Goal: Task Accomplishment & Management: Complete application form

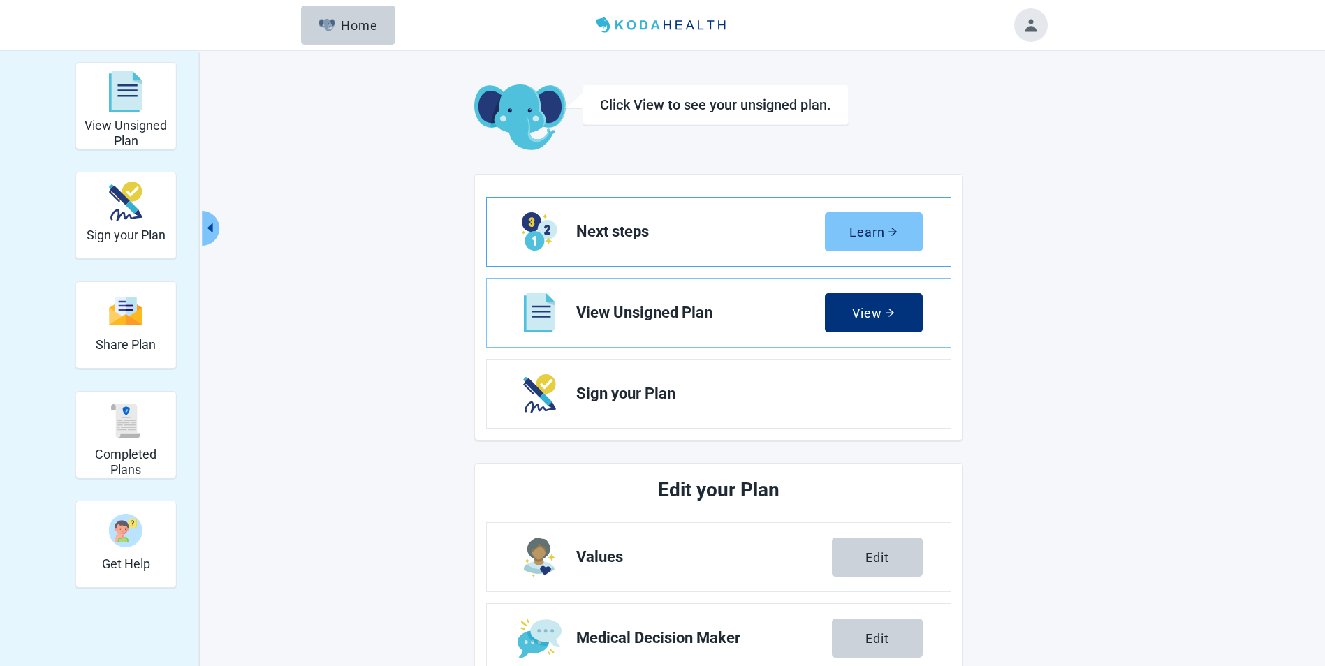
click at [880, 234] on div "Learn" at bounding box center [873, 232] width 48 height 14
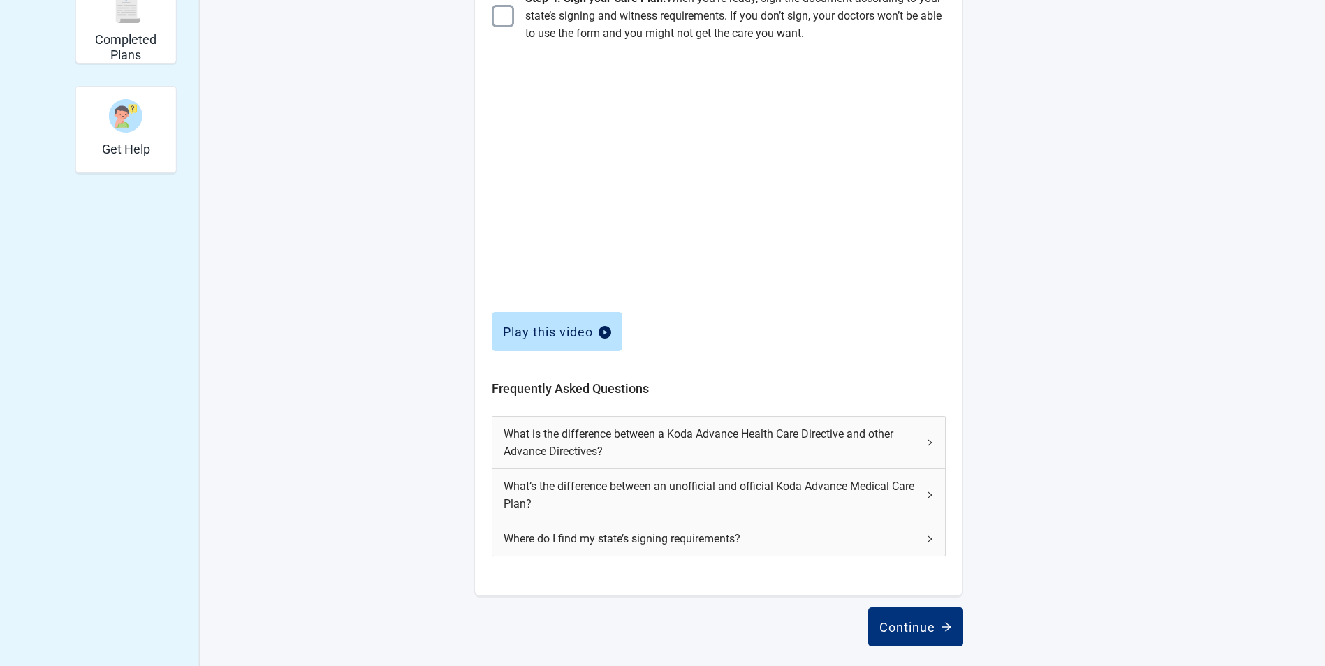
scroll to position [418, 0]
click at [930, 439] on icon "right" at bounding box center [930, 440] width 4 height 7
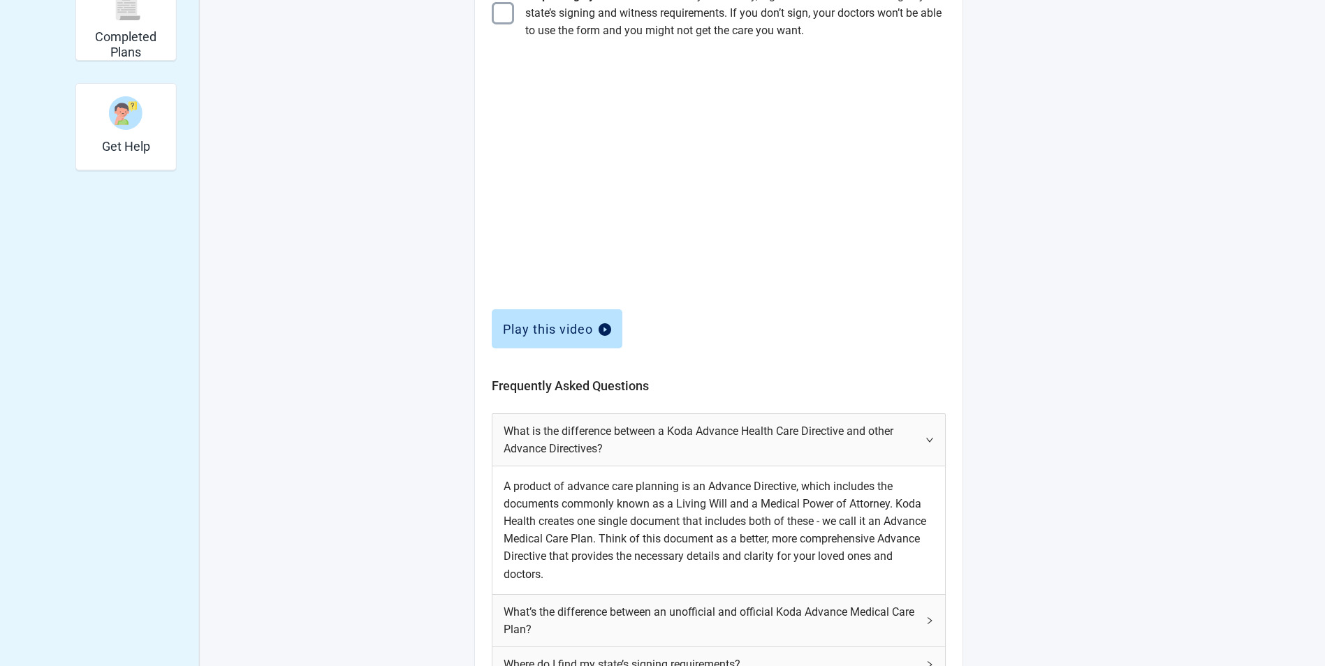
click at [930, 439] on icon "right" at bounding box center [929, 440] width 8 height 8
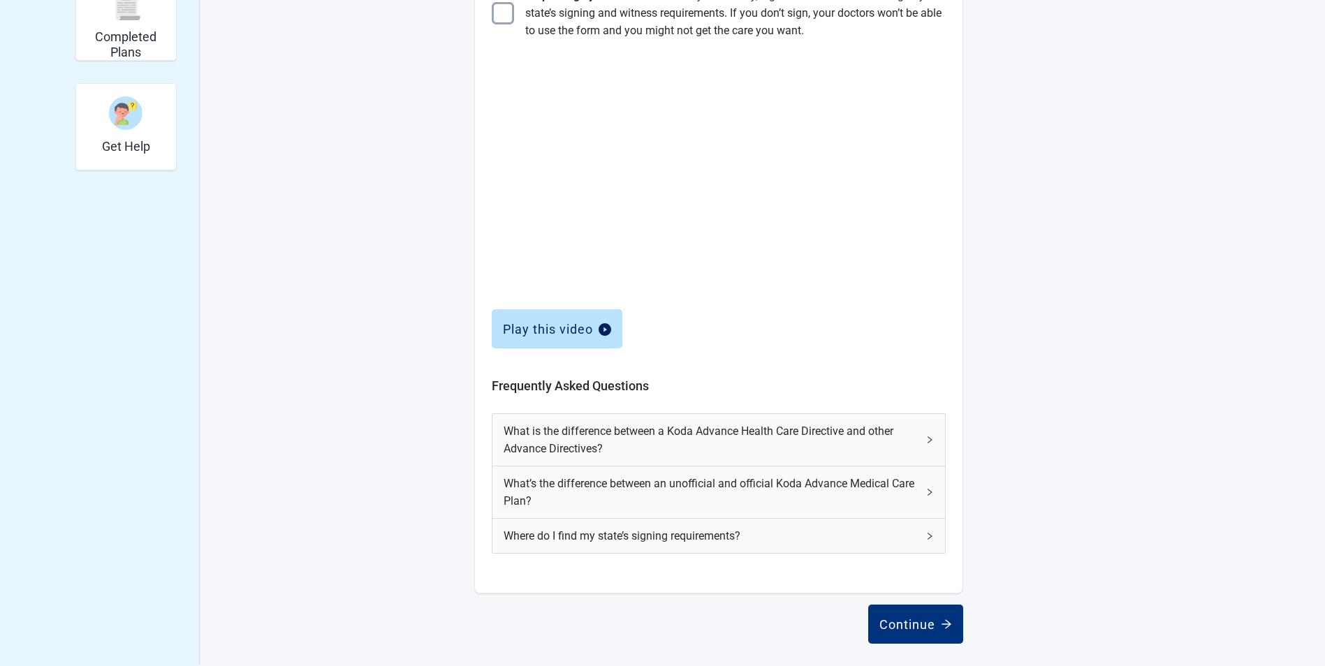
click at [931, 493] on icon "right" at bounding box center [930, 492] width 4 height 7
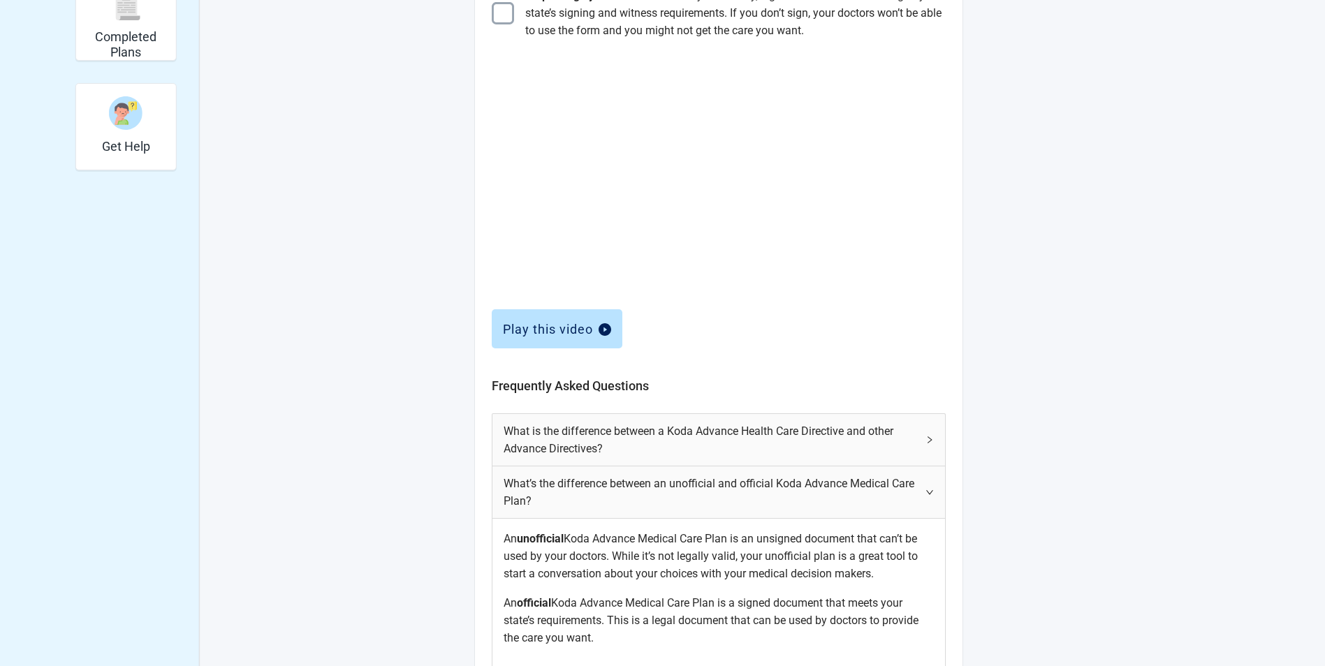
click at [934, 492] on div "What’s the difference between an unofficial and official Koda Advance Medical C…" at bounding box center [718, 493] width 453 height 52
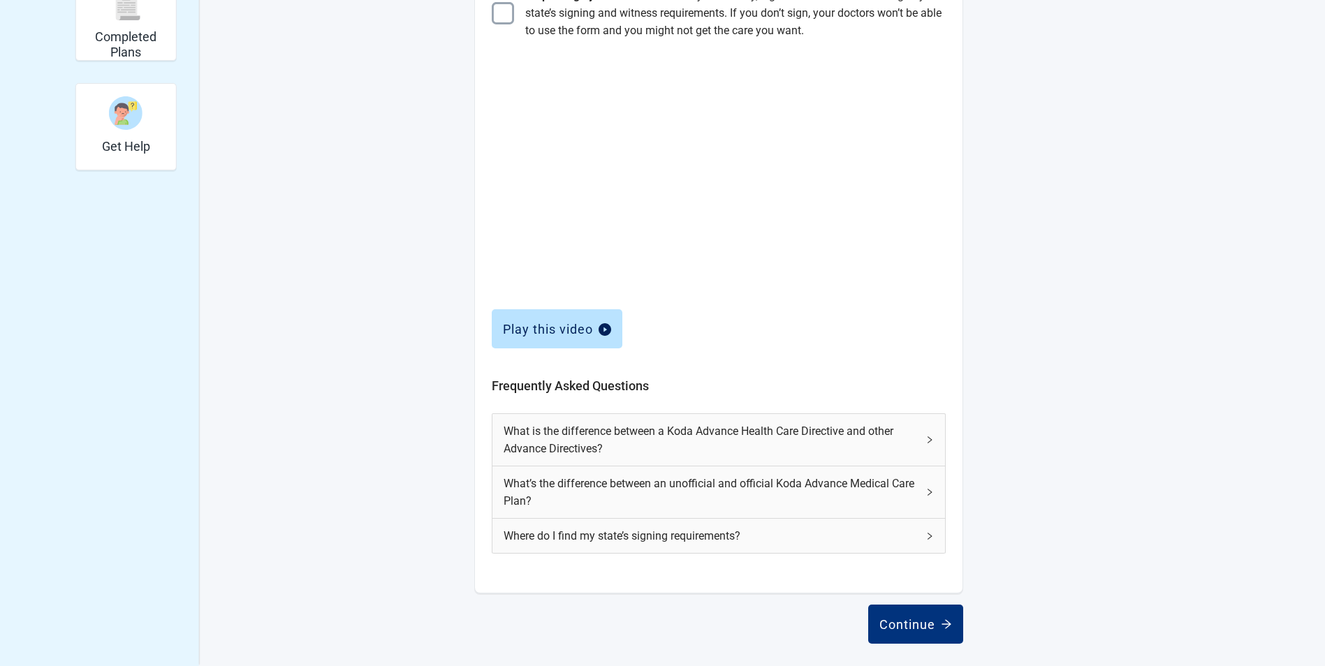
click at [930, 536] on icon "right" at bounding box center [929, 536] width 8 height 8
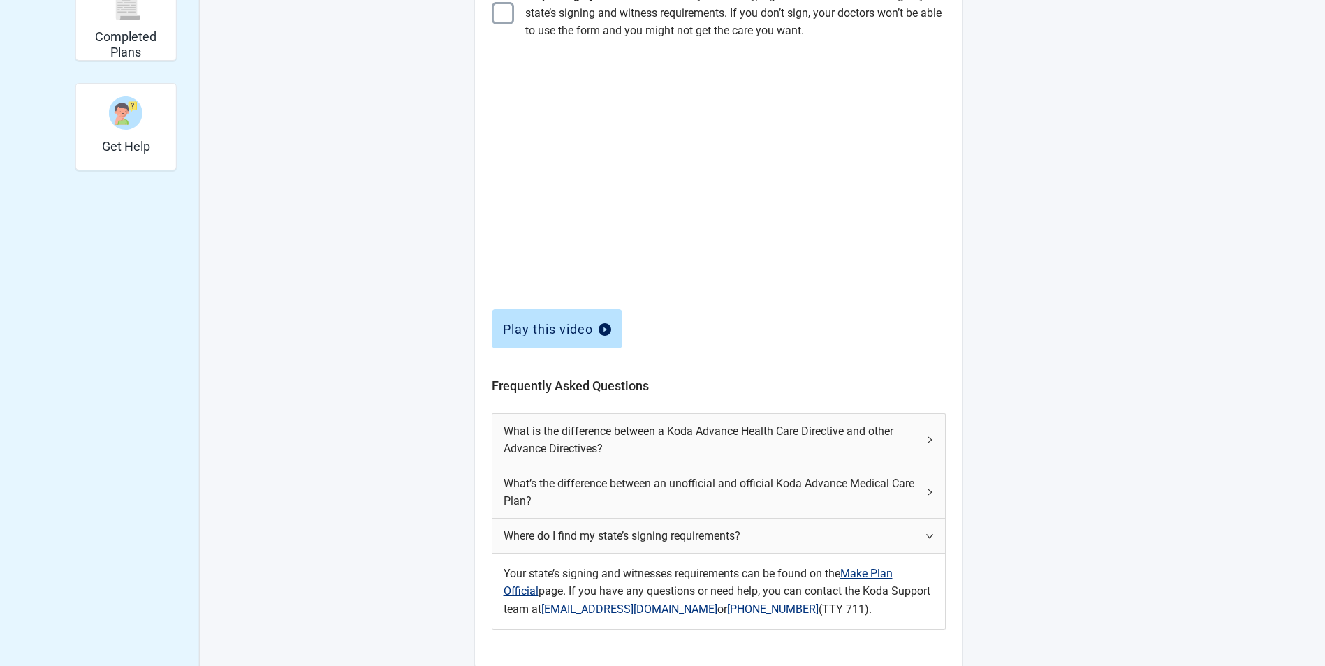
click at [930, 536] on icon "right" at bounding box center [929, 536] width 8 height 8
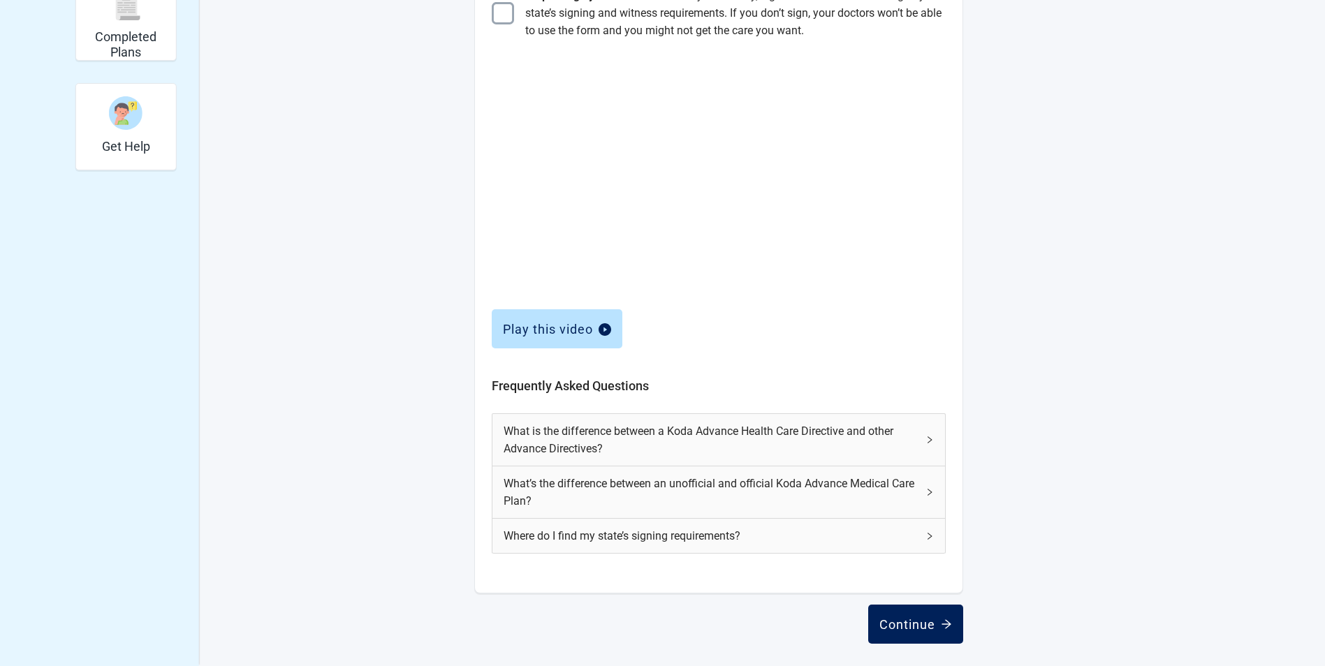
click at [912, 622] on div "Continue" at bounding box center [915, 624] width 73 height 14
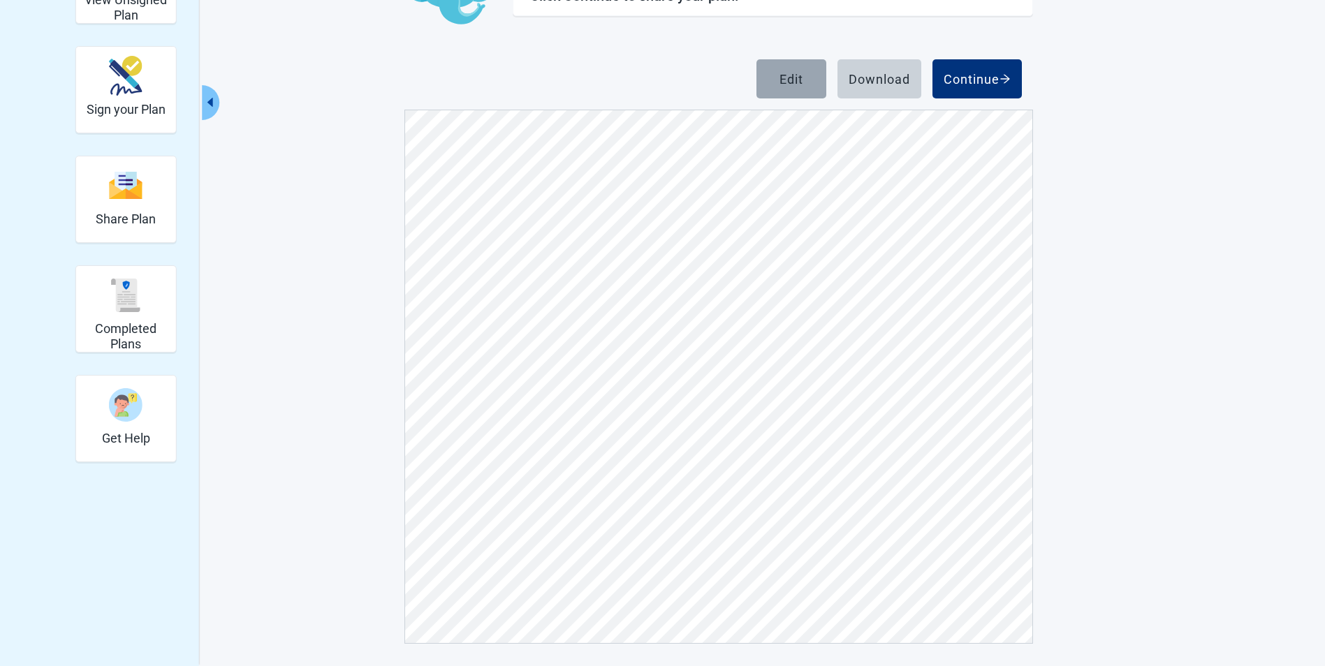
click at [785, 82] on div "Edit" at bounding box center [792, 79] width 24 height 14
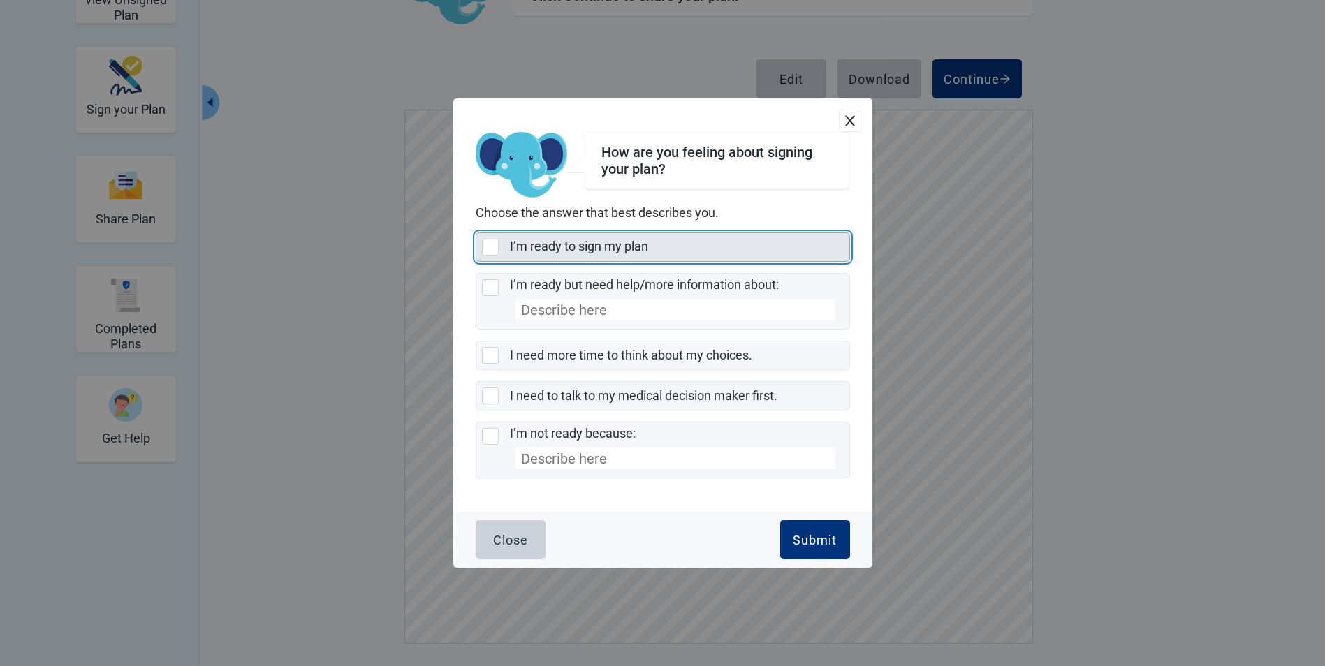
click at [488, 247] on div "I’m ready to sign my plan, checkbox, not selected" at bounding box center [490, 247] width 17 height 17
click at [476, 233] on input "I’m ready to sign my plan" at bounding box center [476, 233] width 1 height 1
checkbox input "true"
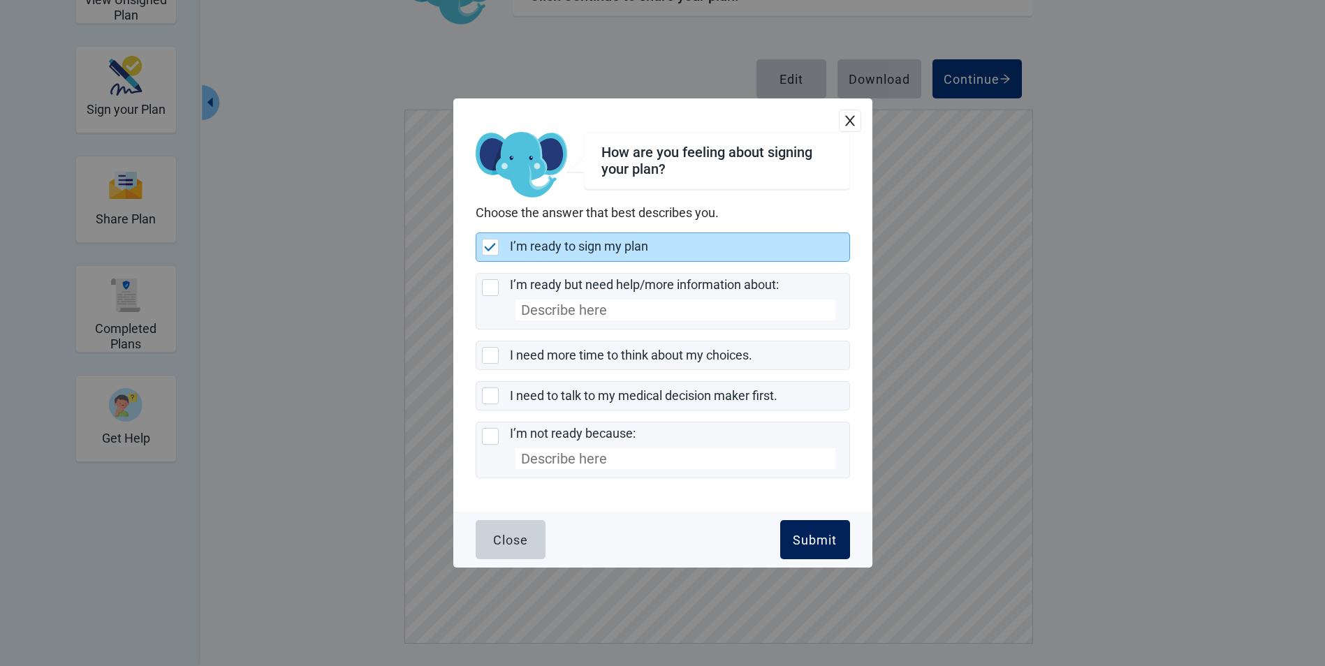
click at [807, 543] on div "Submit" at bounding box center [815, 540] width 44 height 14
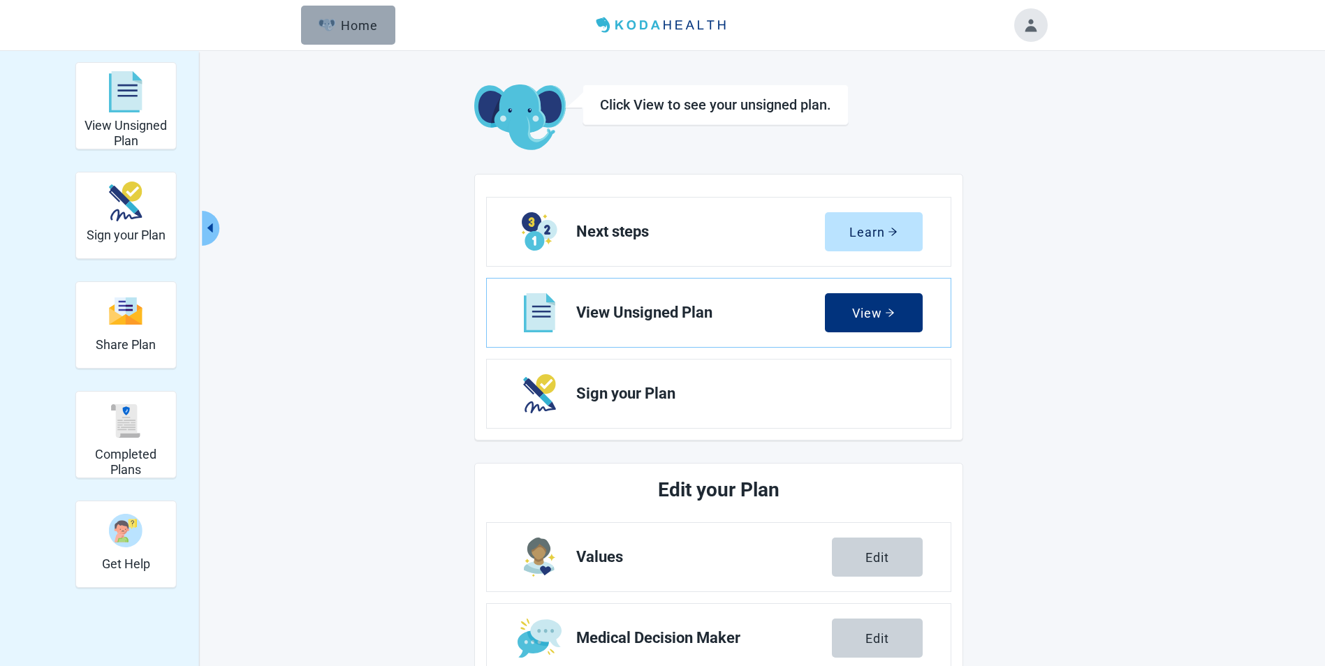
click at [357, 21] on div "Home" at bounding box center [349, 25] width 60 height 14
click at [1030, 28] on button "Toggle account menu" at bounding box center [1031, 25] width 34 height 34
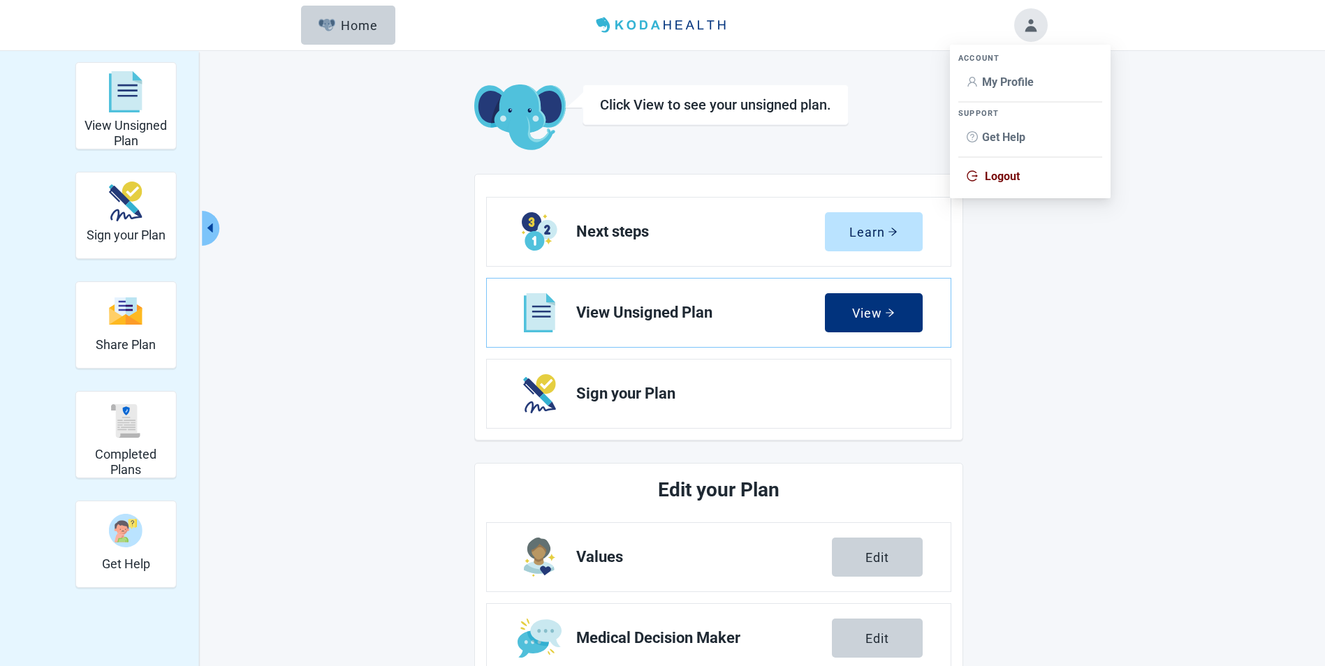
click at [1003, 80] on span "My Profile" at bounding box center [1008, 81] width 52 height 13
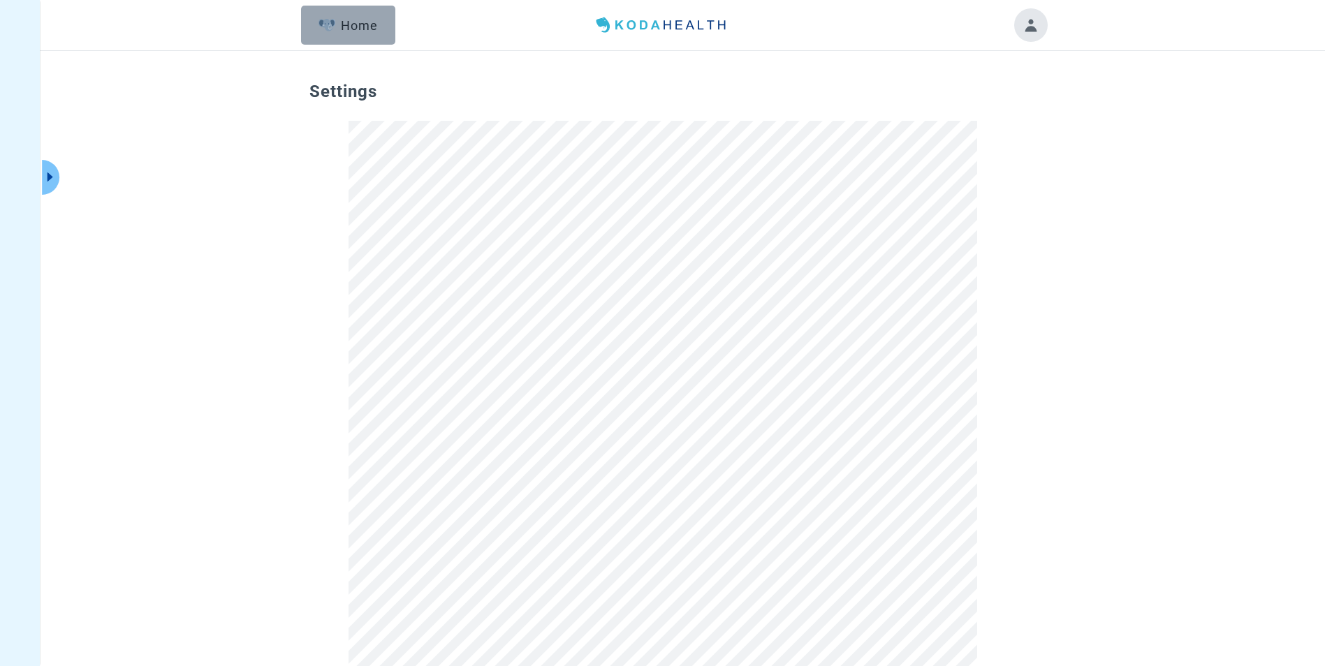
click at [363, 24] on div "Home" at bounding box center [349, 25] width 60 height 14
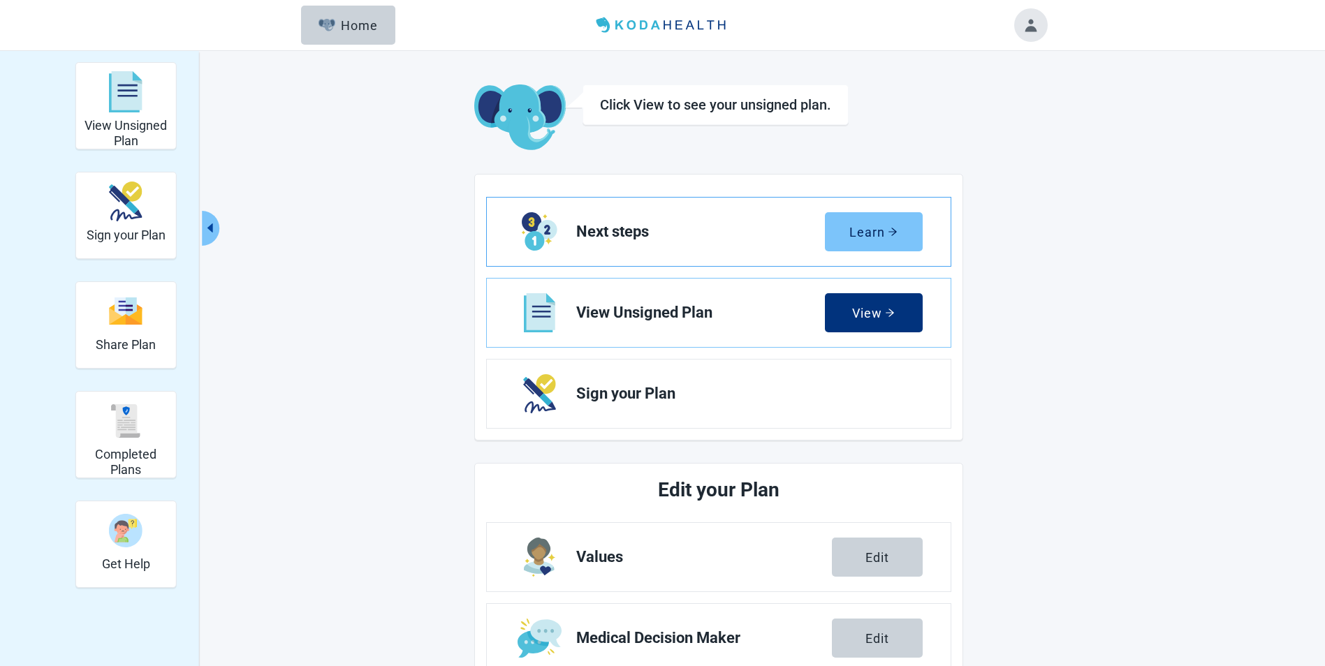
click at [864, 227] on div "Learn" at bounding box center [873, 232] width 48 height 14
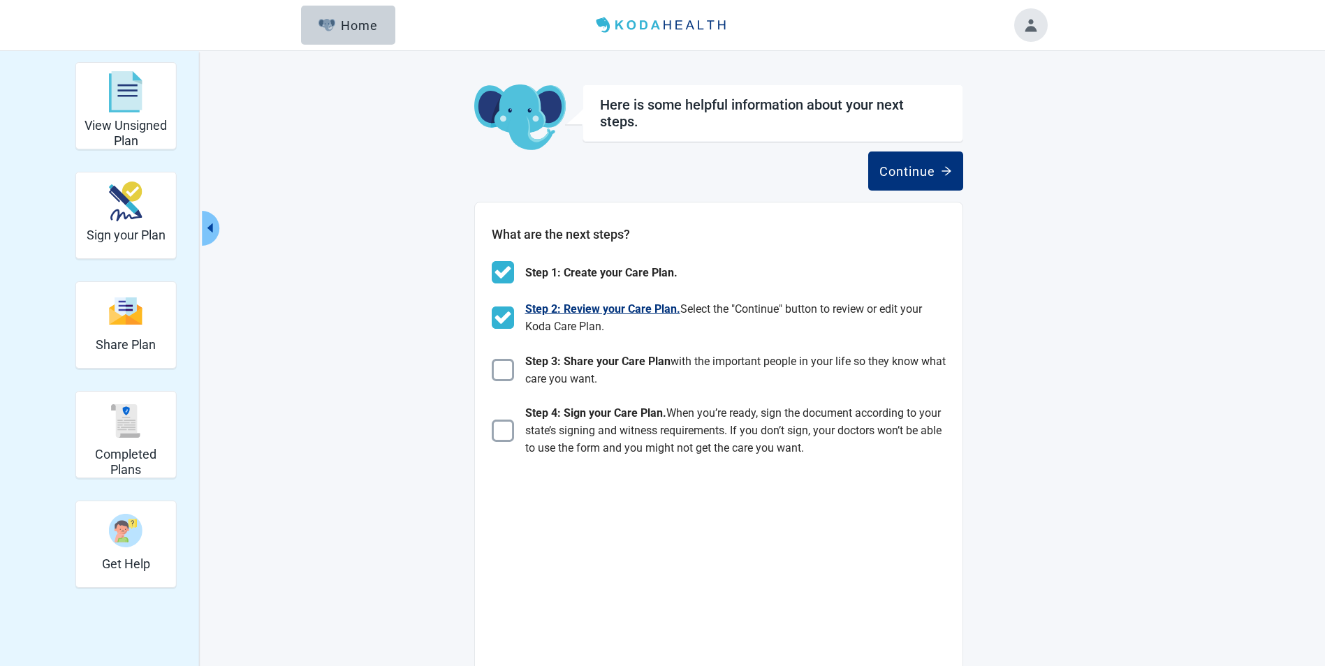
click at [583, 309] on span "Step 2: Review your Care Plan." at bounding box center [602, 308] width 155 height 13
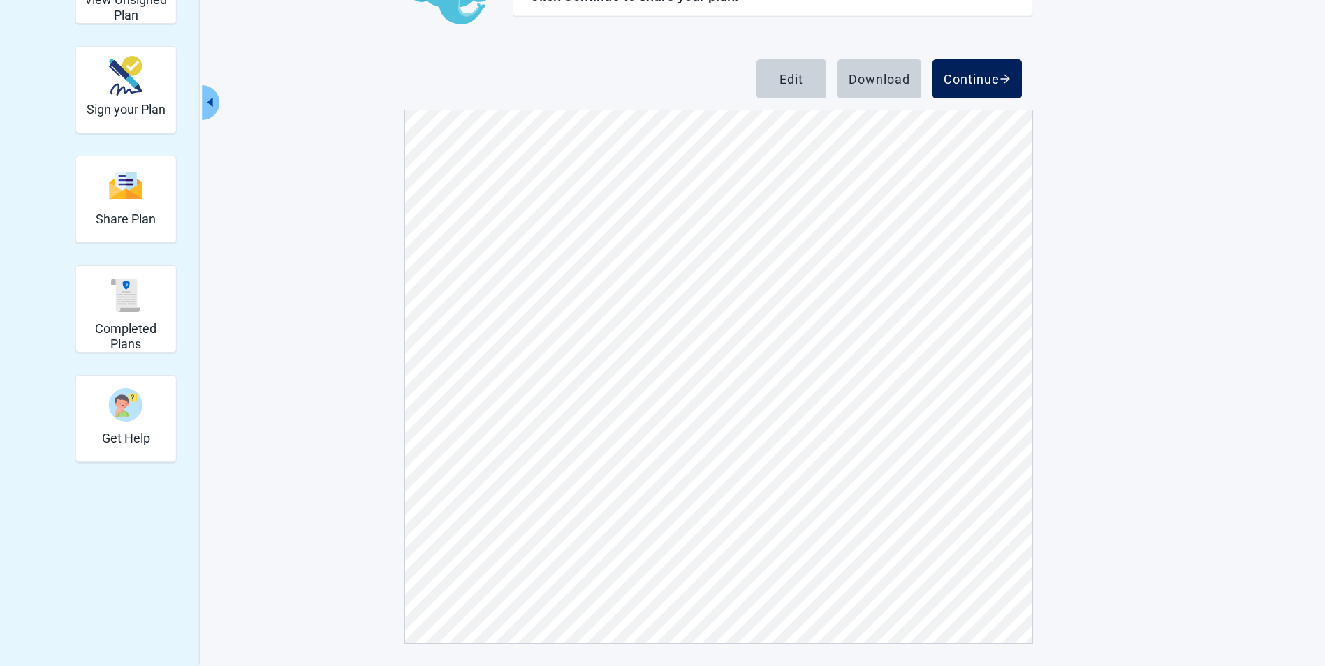
click at [974, 73] on div "Continue" at bounding box center [977, 79] width 67 height 14
